Goal: Transaction & Acquisition: Purchase product/service

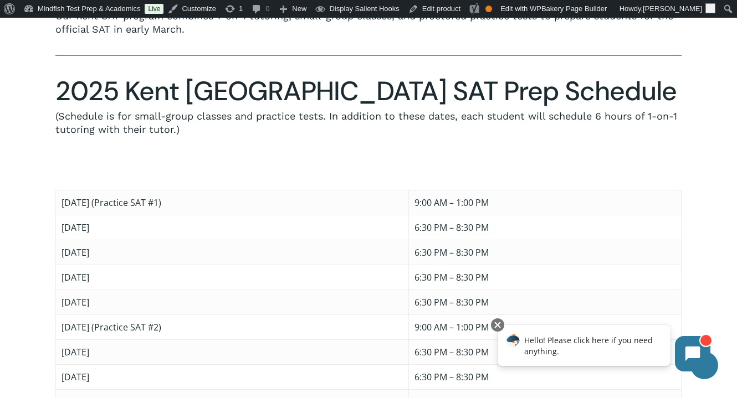
click at [630, 106] on div "We’re proud to partner with the Kent Denver School to provide SAT preparation f…" at bounding box center [368, 216] width 626 height 550
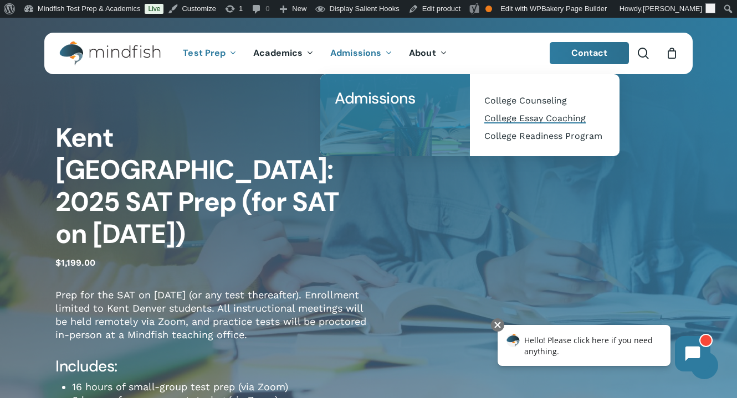
click at [521, 116] on span "College Essay Coaching" at bounding box center [534, 118] width 101 height 11
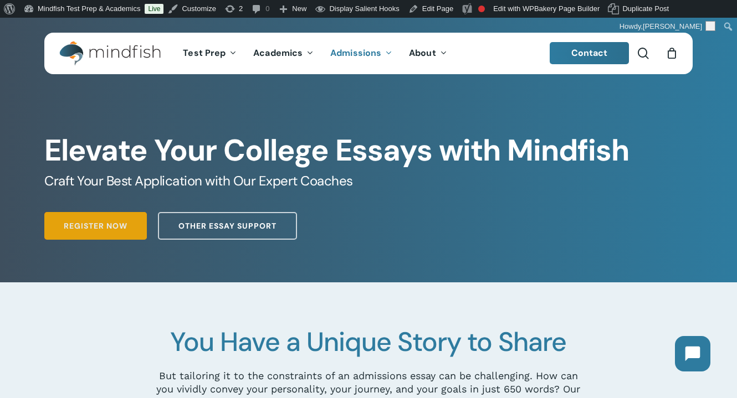
click at [98, 228] on span "Register Now" at bounding box center [96, 226] width 64 height 11
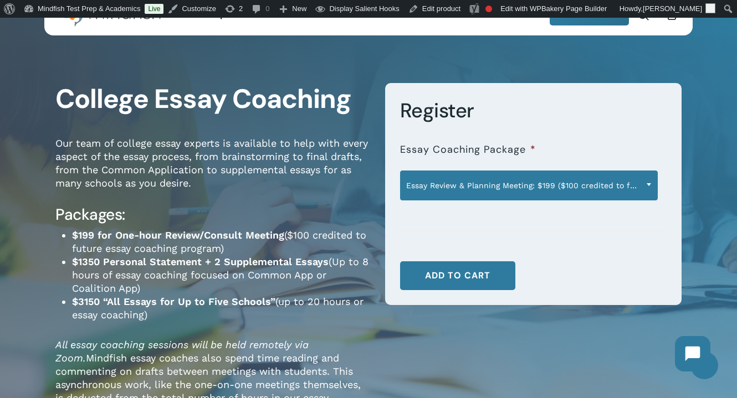
click at [529, 188] on span "Essay Review & Planning Meeting: $199 ($100 credited to future essay program)" at bounding box center [529, 185] width 257 height 23
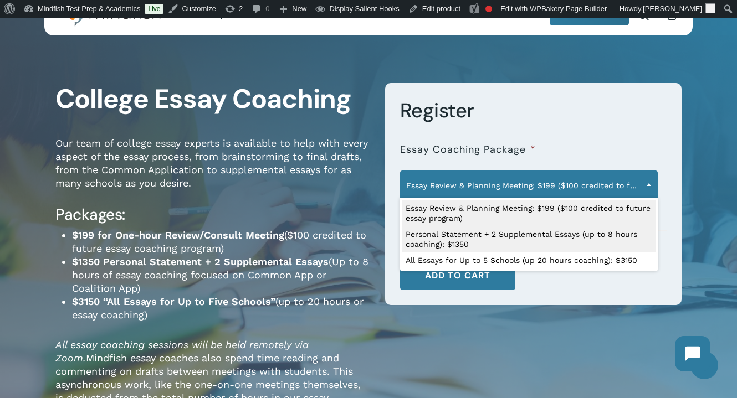
select select "**********"
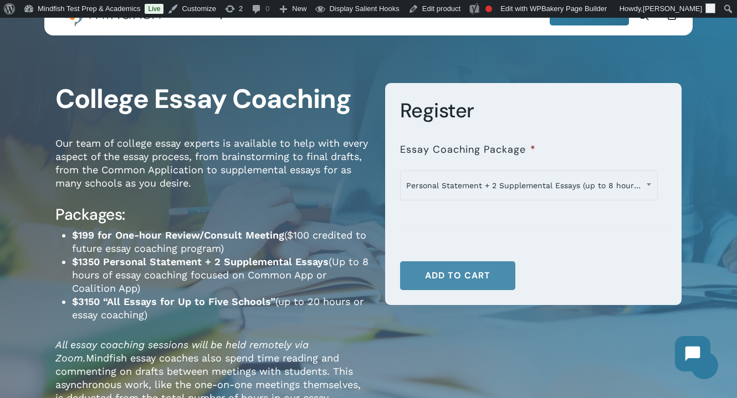
click at [448, 279] on button "Add to cart" at bounding box center [457, 276] width 115 height 29
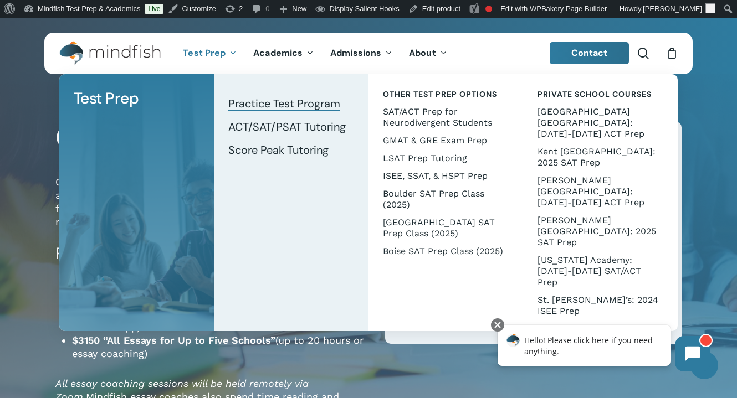
click at [268, 105] on span "Practice Test Program" at bounding box center [284, 103] width 112 height 14
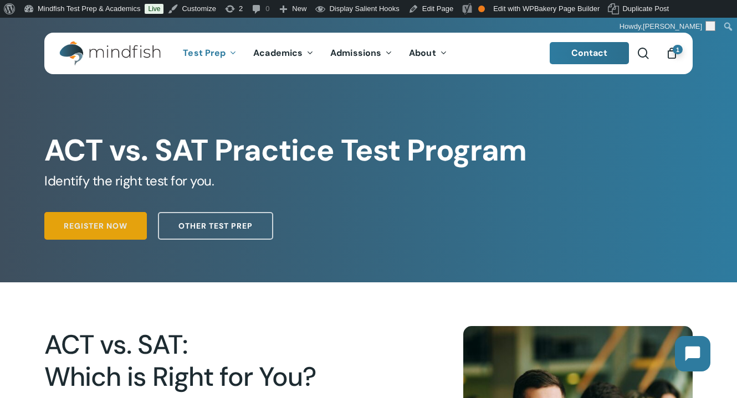
click at [86, 231] on span "Register Now" at bounding box center [96, 226] width 64 height 11
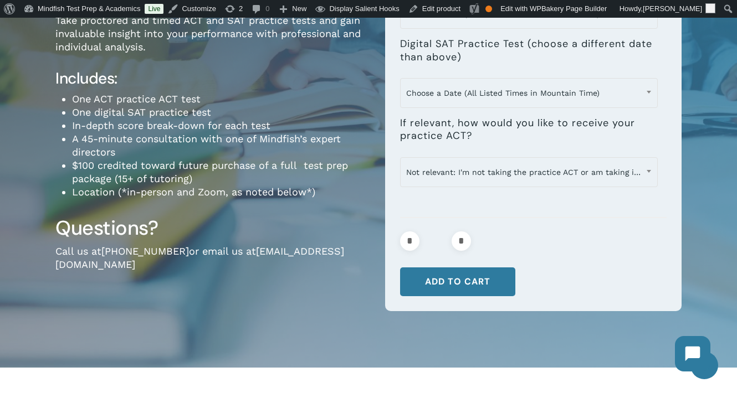
scroll to position [224, 0]
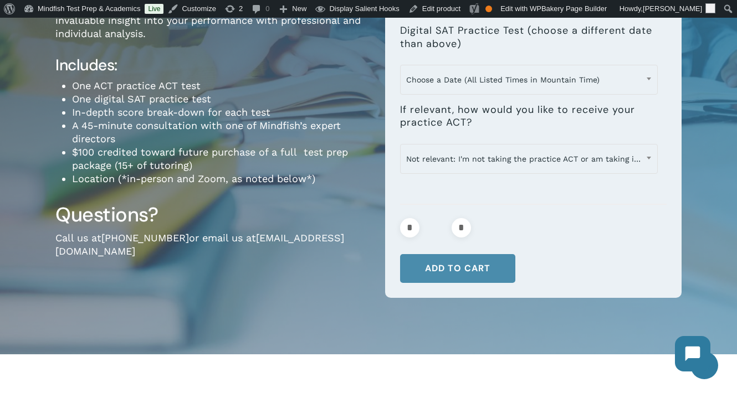
click at [484, 272] on button "Add to cart" at bounding box center [457, 268] width 115 height 29
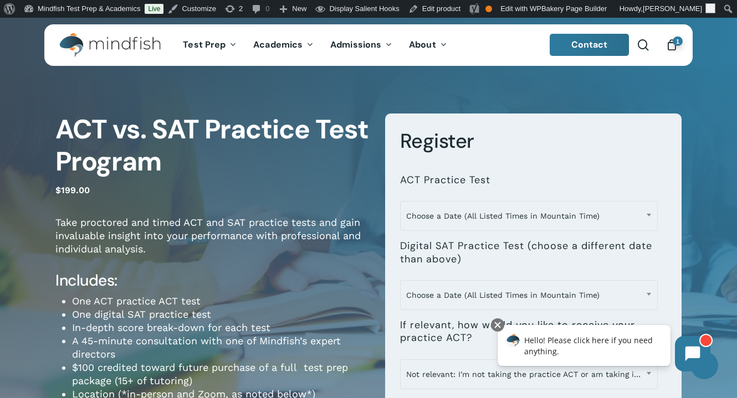
scroll to position [0, 0]
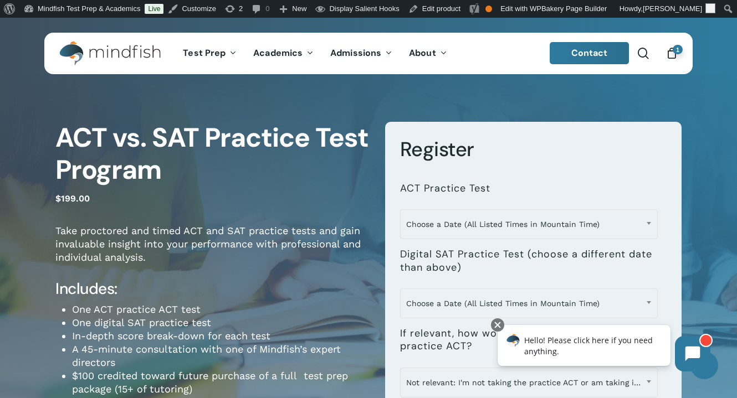
click at [669, 52] on icon "Cart" at bounding box center [671, 54] width 12 height 12
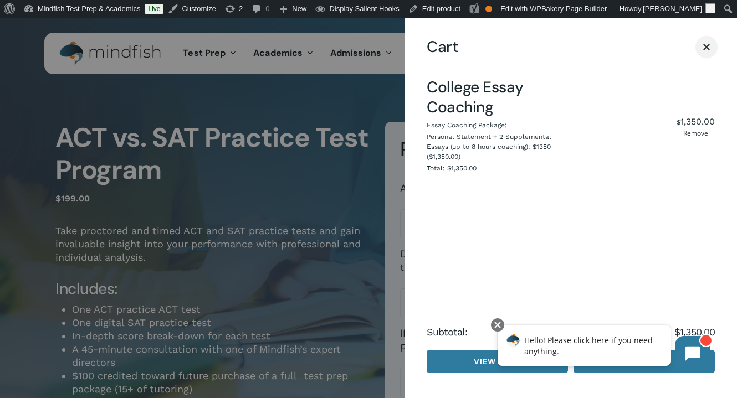
click at [705, 45] on span "Cart" at bounding box center [706, 47] width 7 height 7
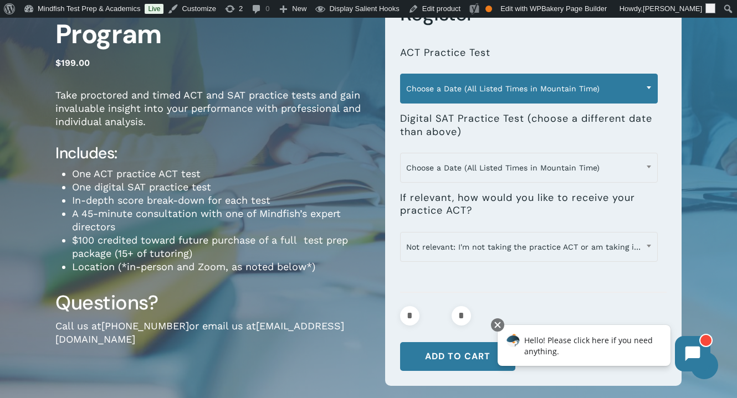
scroll to position [168, 0]
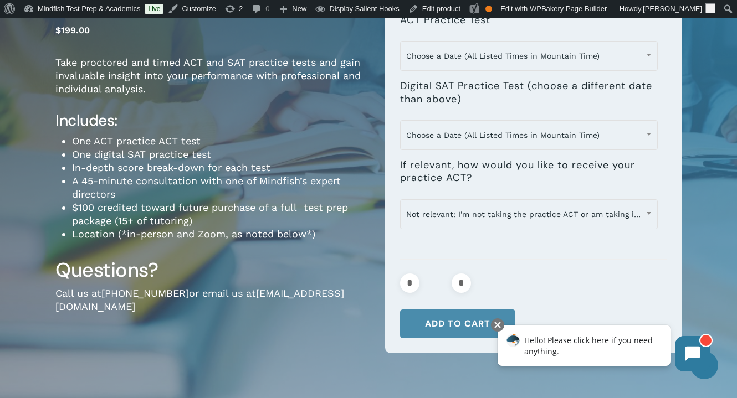
click at [445, 322] on button "Add to cart" at bounding box center [457, 324] width 115 height 29
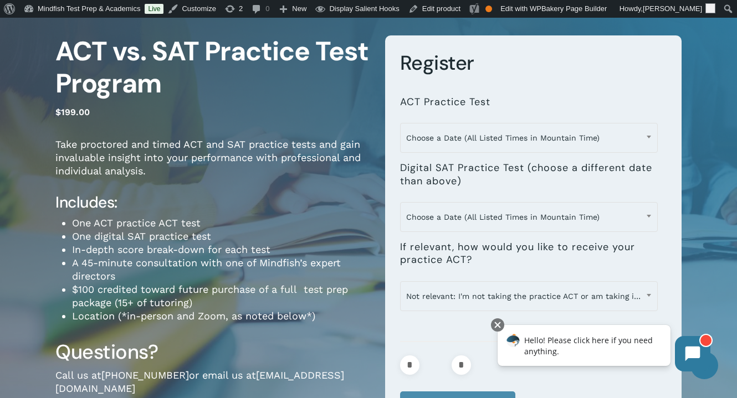
scroll to position [145, 0]
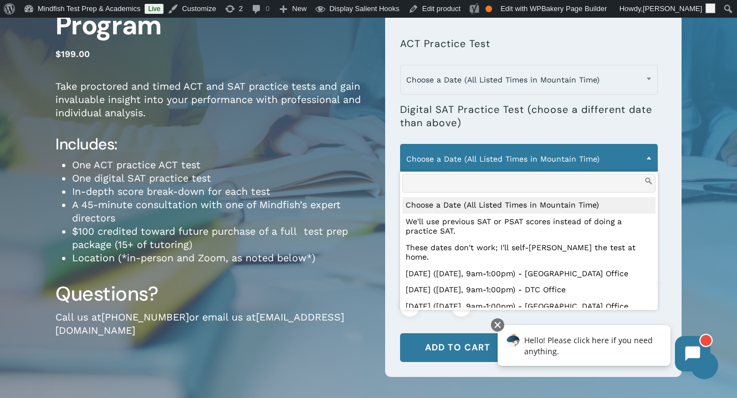
click at [493, 160] on span "Choose a Date (All Listed Times in Mountain Time)" at bounding box center [529, 158] width 257 height 23
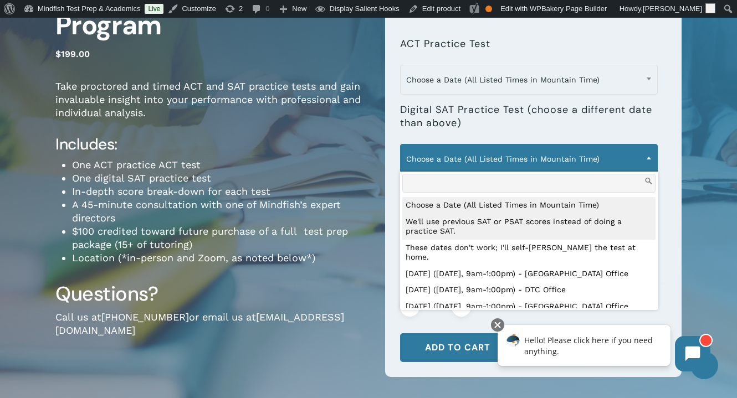
select select "**********"
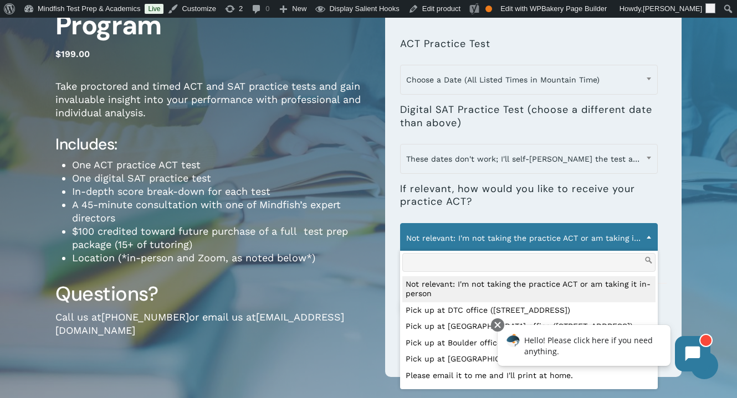
click at [474, 233] on span "Not relevant: I'm not taking the practice ACT or am taking it in-person" at bounding box center [529, 238] width 257 height 23
select select "**********"
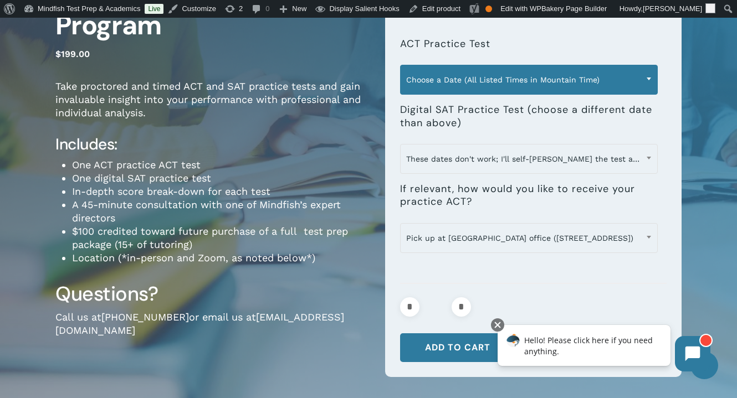
click at [475, 80] on span "Choose a Date (All Listed Times in Mountain Time)" at bounding box center [529, 79] width 257 height 23
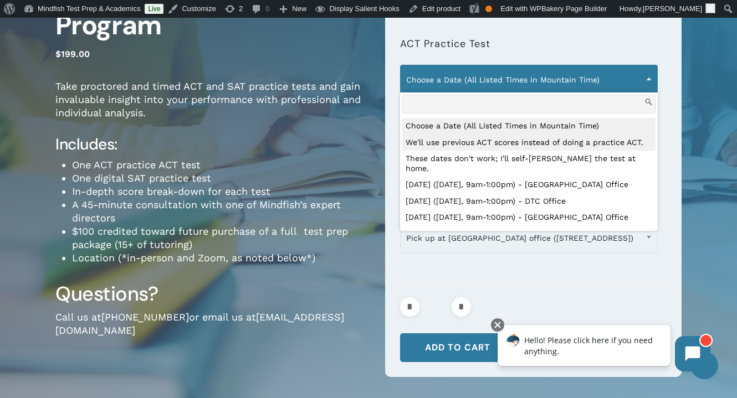
select select "**********"
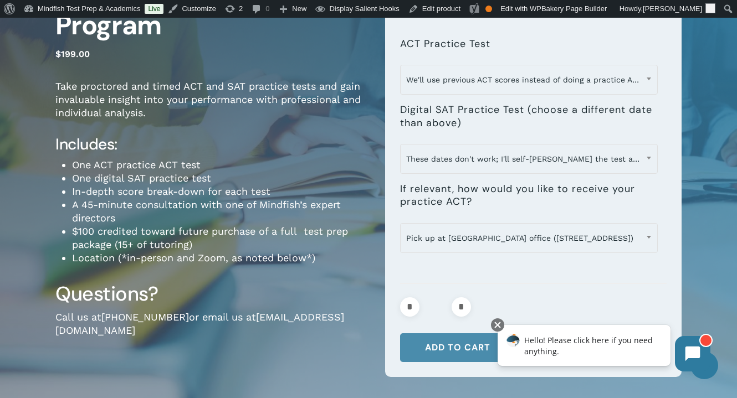
click at [456, 357] on button "Add to cart" at bounding box center [457, 348] width 115 height 29
click at [500, 326] on div at bounding box center [497, 325] width 13 height 13
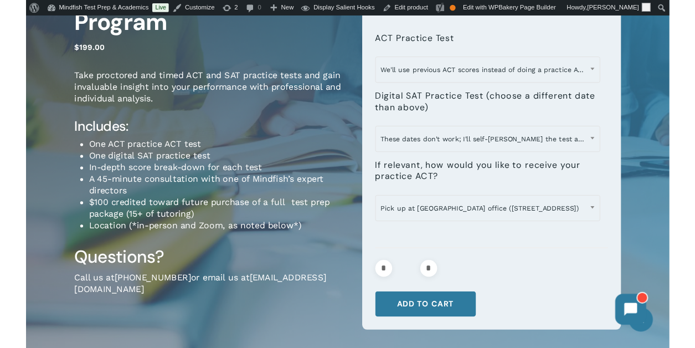
scroll to position [0, 0]
